Goal: Task Accomplishment & Management: Use online tool/utility

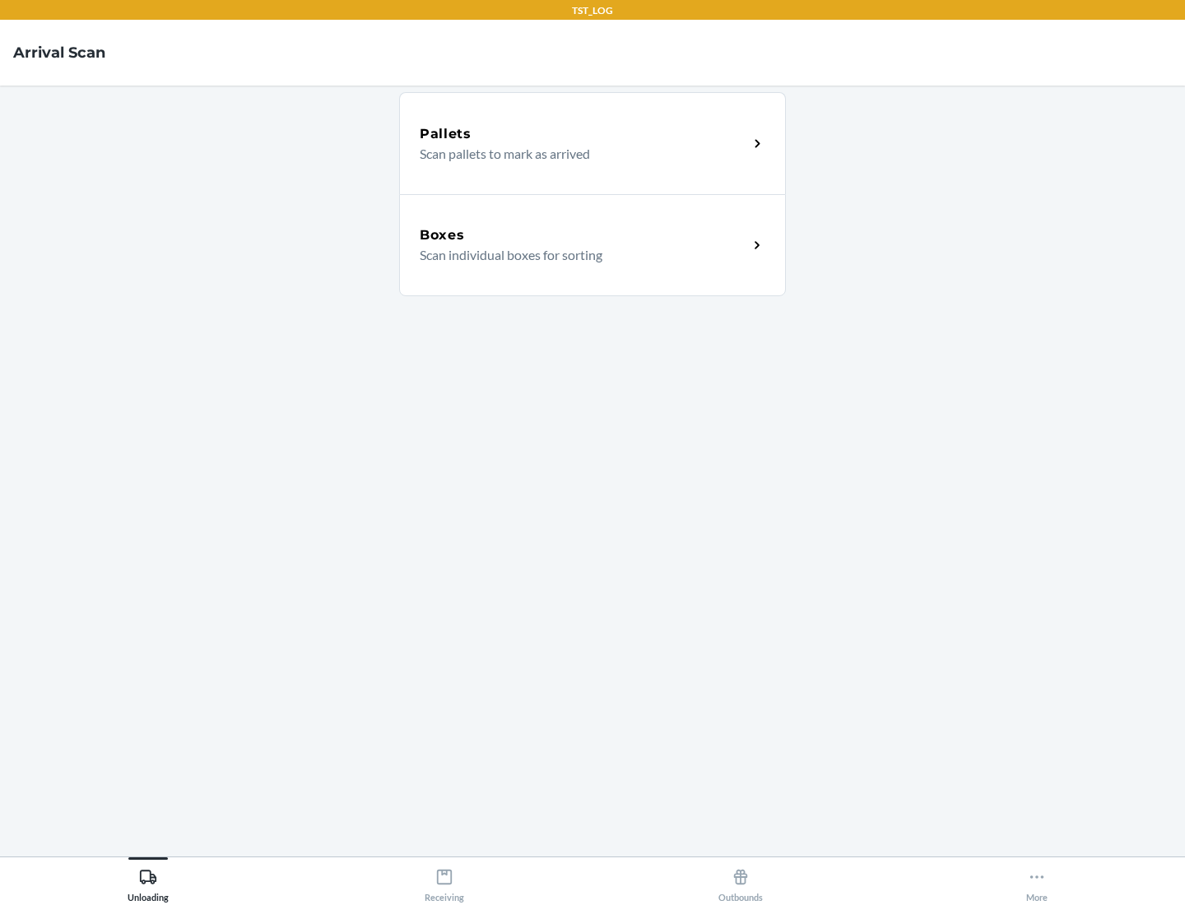
click at [583, 235] on div "Boxes" at bounding box center [584, 235] width 328 height 20
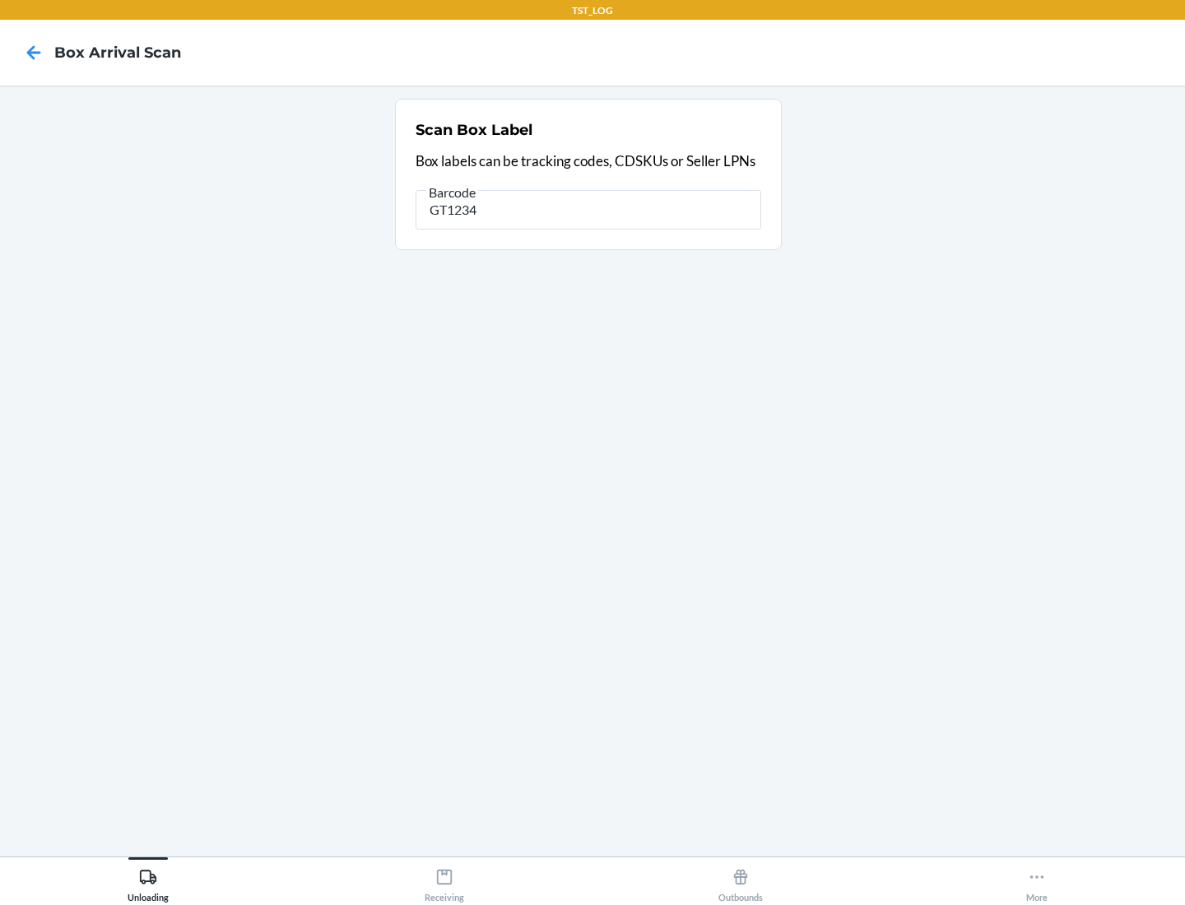
type input "GT1234"
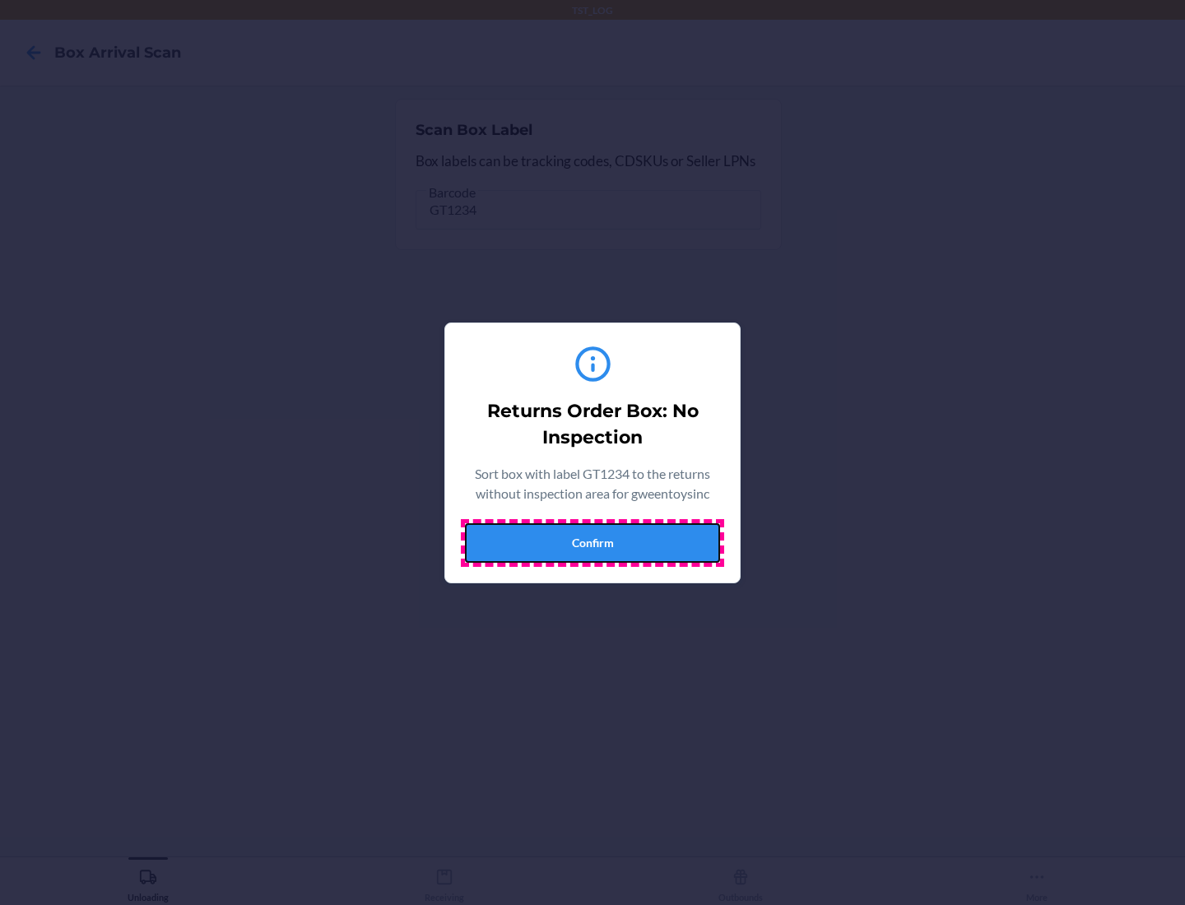
click at [592, 542] on button "Confirm" at bounding box center [592, 542] width 255 height 39
